Goal: Find specific page/section: Find specific page/section

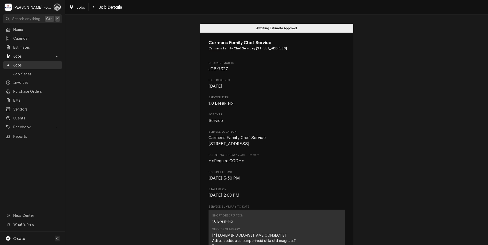
click at [20, 62] on span "Jobs" at bounding box center [36, 64] width 46 height 5
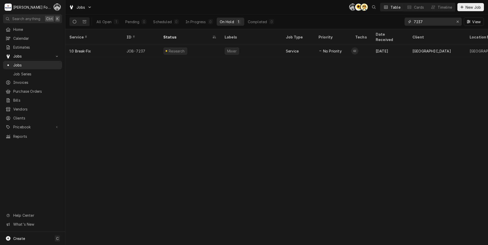
drag, startPoint x: 435, startPoint y: 22, endPoint x: 394, endPoint y: 27, distance: 41.3
click at [395, 27] on div "All Open 1 Pending 0 Scheduled 0 In Progress 0 On Hold 1 Completed 0 7237 View" at bounding box center [276, 22] width 414 height 14
type input "7"
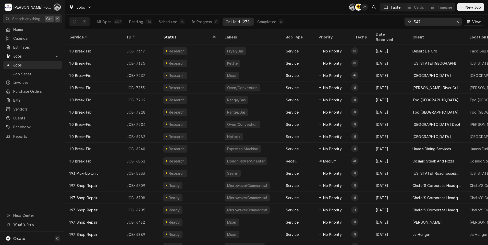
type input "347"
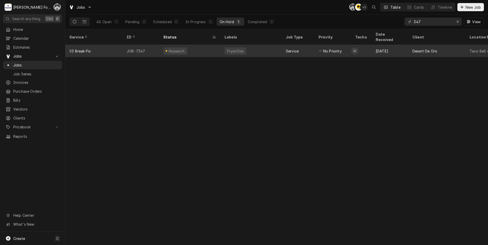
click at [200, 51] on div "Research" at bounding box center [189, 51] width 61 height 12
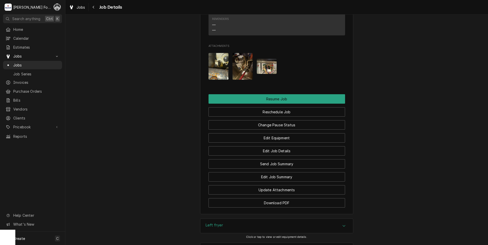
scroll to position [680, 0]
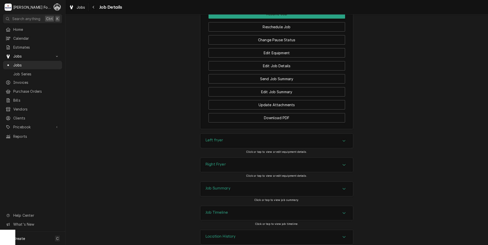
click at [252, 147] on div "Left fryer" at bounding box center [276, 141] width 153 height 14
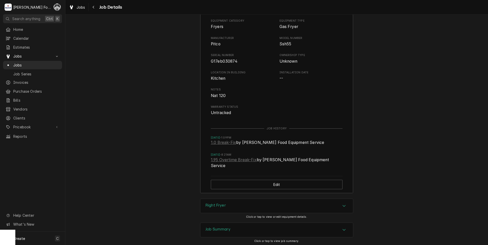
scroll to position [865, 0]
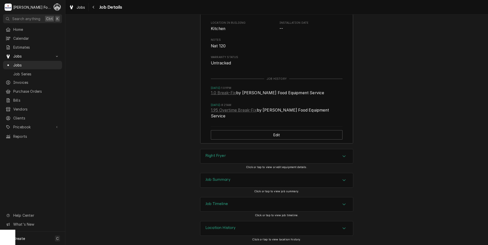
click at [248, 182] on div "Job Summary" at bounding box center [276, 180] width 153 height 14
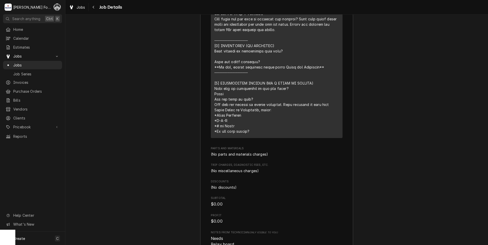
scroll to position [1363, 0]
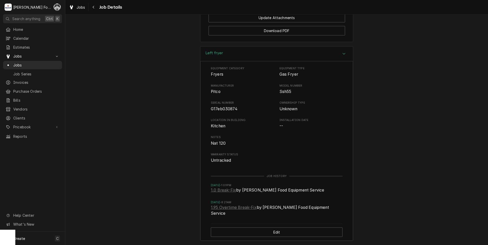
scroll to position [682, 0]
